Goal: Find specific page/section: Find specific page/section

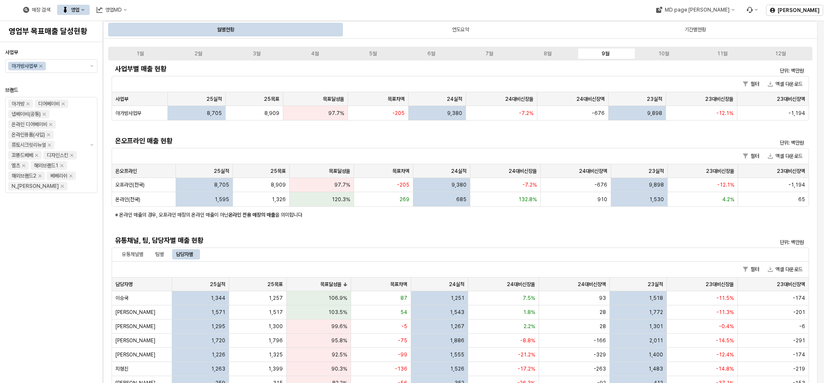
click at [79, 10] on div "영업" at bounding box center [75, 10] width 9 height 6
click at [165, 54] on div "플렉스 상세" at bounding box center [168, 55] width 45 height 7
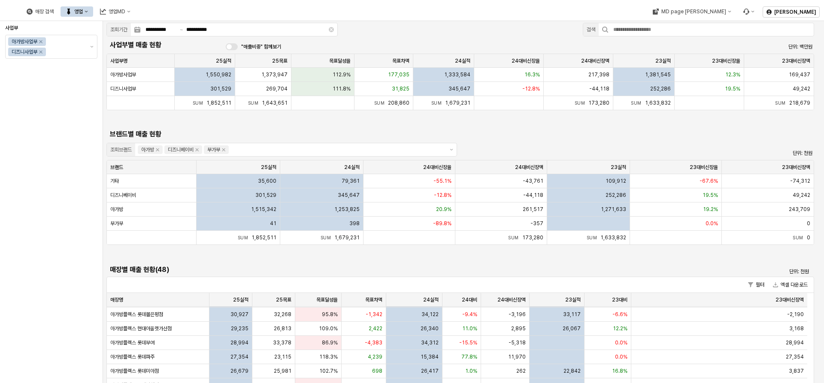
click at [83, 12] on div "영업" at bounding box center [78, 12] width 9 height 6
click at [172, 29] on div "목표매출 달성현황" at bounding box center [172, 27] width 45 height 7
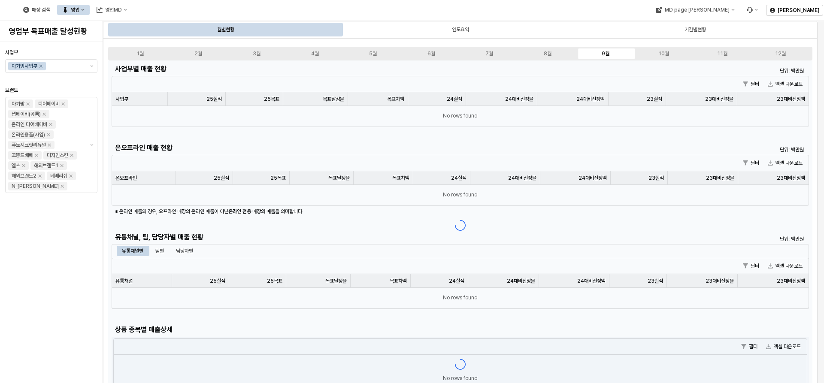
click at [312, 11] on div "매장 검색 영업 영업MD" at bounding box center [334, 10] width 669 height 18
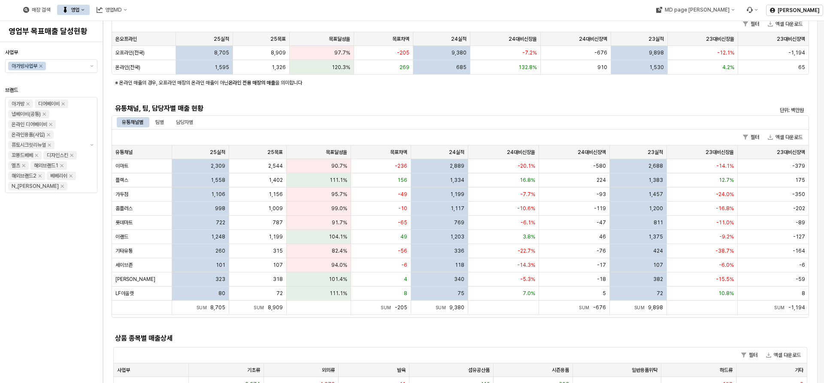
scroll to position [129, 0]
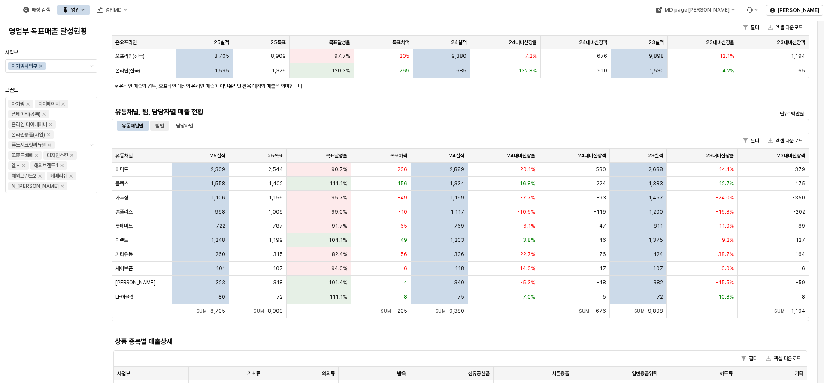
click at [164, 123] on div "팀별" at bounding box center [159, 126] width 9 height 10
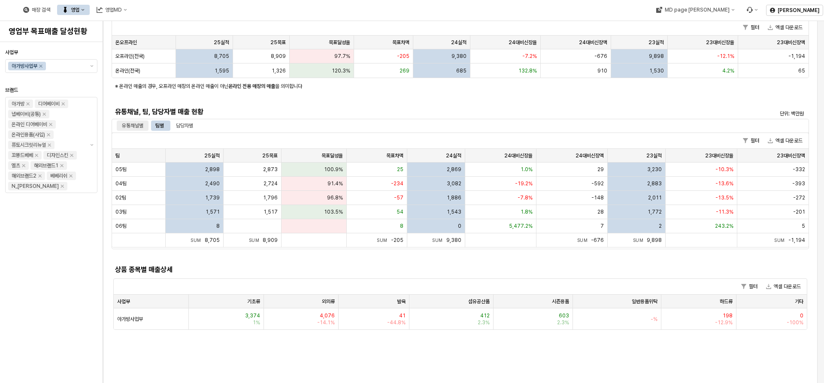
click at [132, 124] on div "유통채널별" at bounding box center [132, 126] width 21 height 10
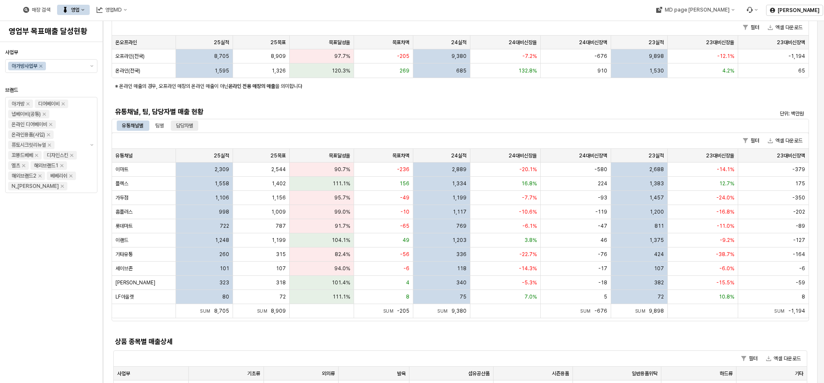
click at [188, 123] on div "담당자별" at bounding box center [184, 126] width 17 height 10
